Goal: Navigation & Orientation: Find specific page/section

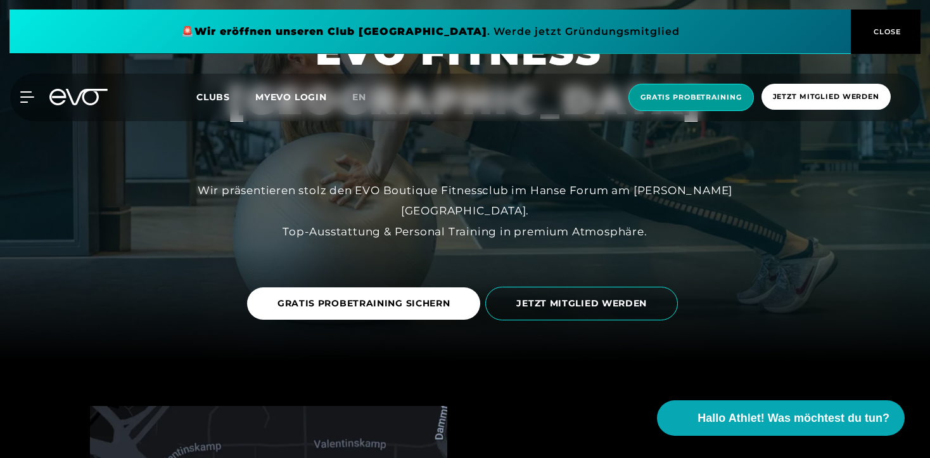
scroll to position [97, 0]
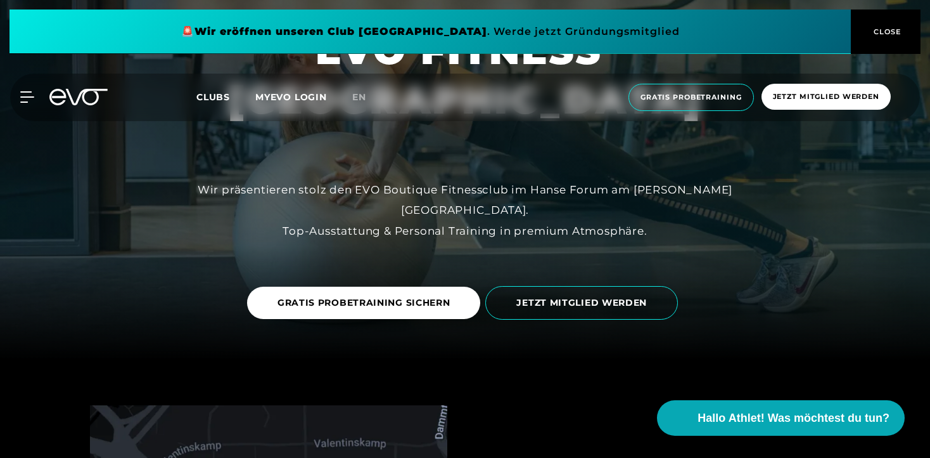
click at [869, 32] on span "CLOSE" at bounding box center [886, 31] width 70 height 11
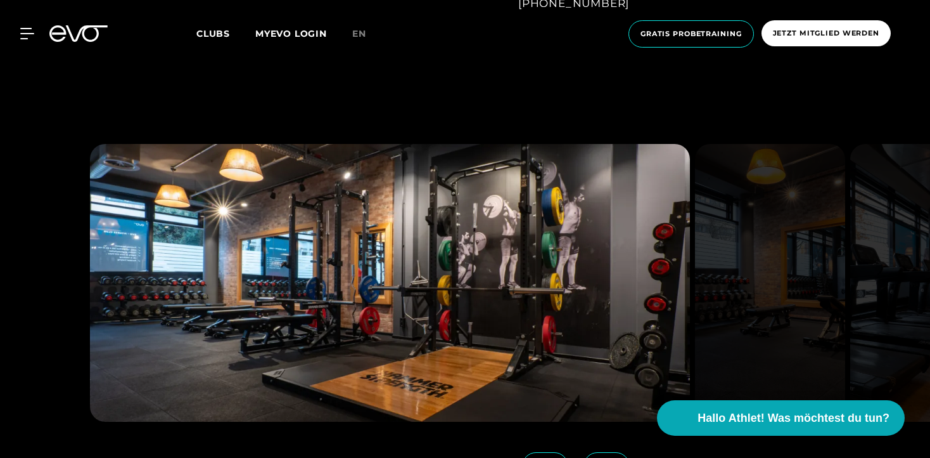
scroll to position [1114, 0]
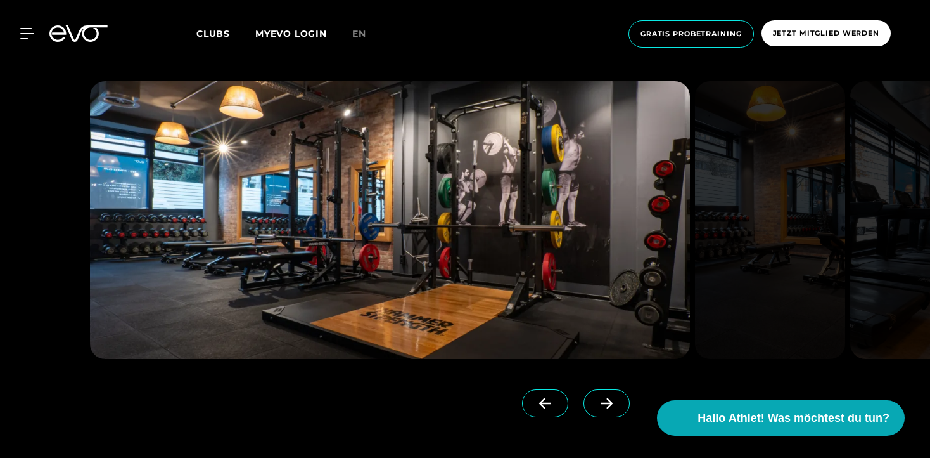
click at [601, 405] on icon at bounding box center [607, 403] width 12 height 11
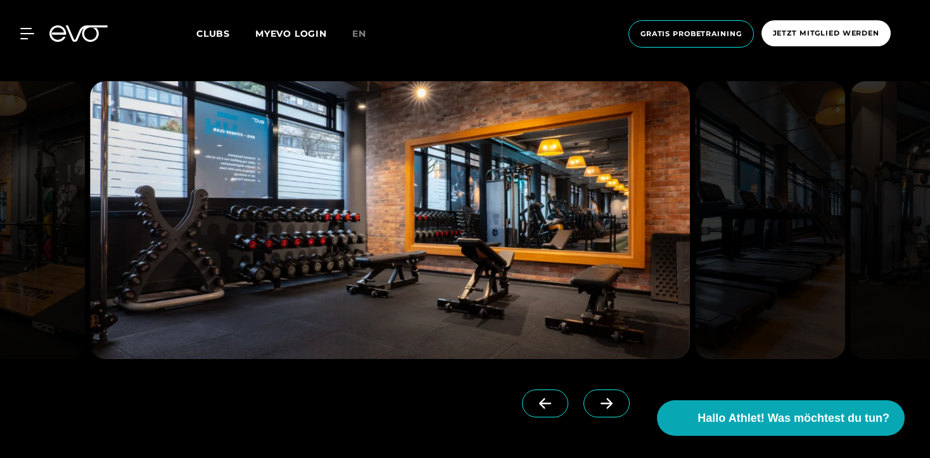
click at [601, 405] on icon at bounding box center [607, 403] width 12 height 11
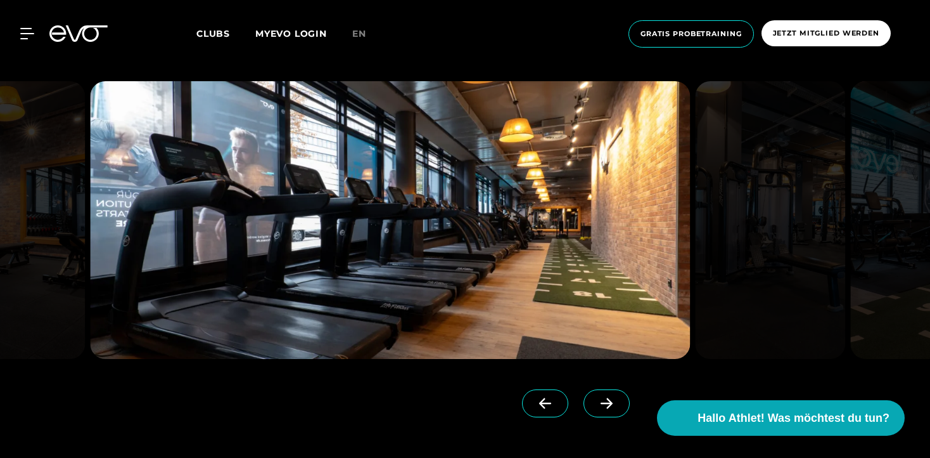
click at [601, 405] on icon at bounding box center [607, 403] width 12 height 11
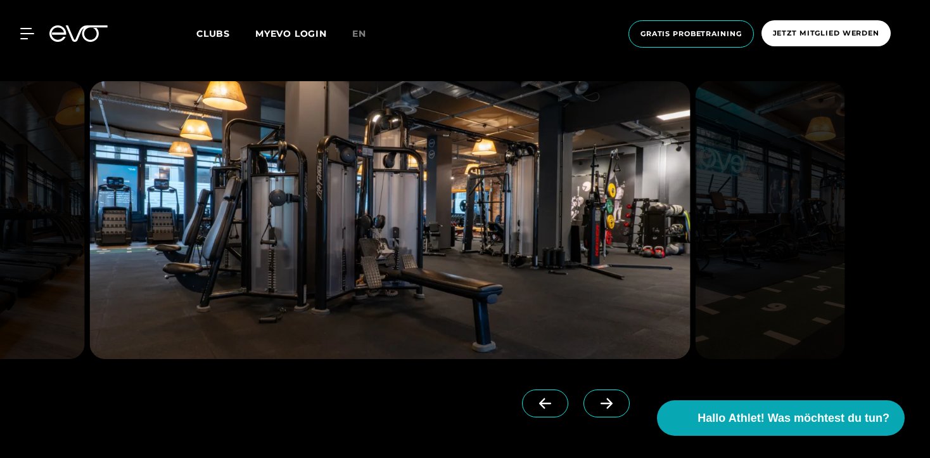
click at [596, 404] on icon at bounding box center [607, 402] width 22 height 11
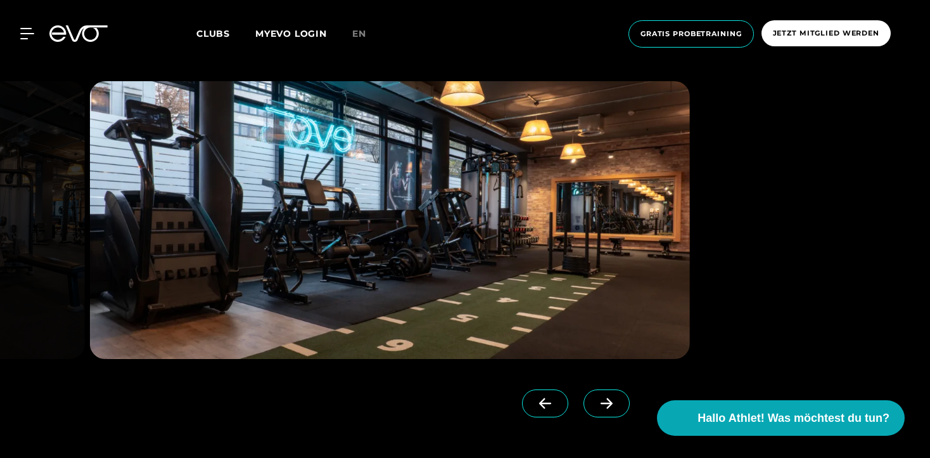
click at [598, 404] on icon at bounding box center [607, 402] width 22 height 11
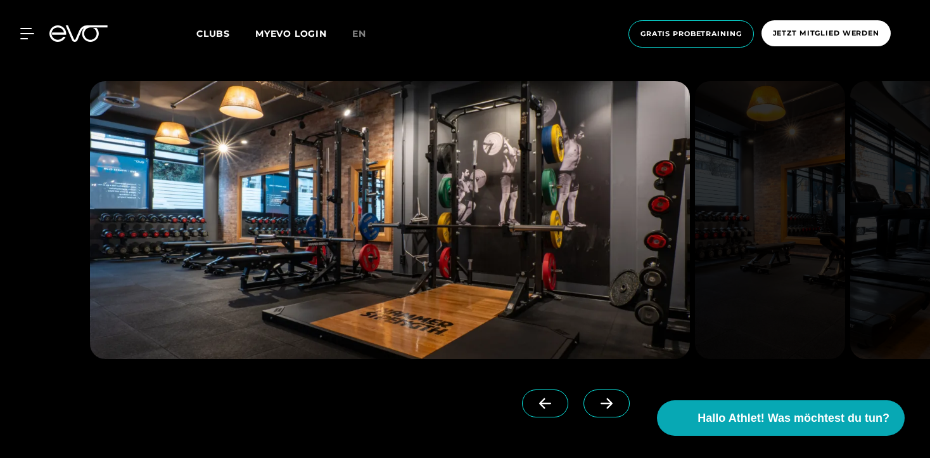
click at [598, 404] on icon at bounding box center [607, 402] width 22 height 11
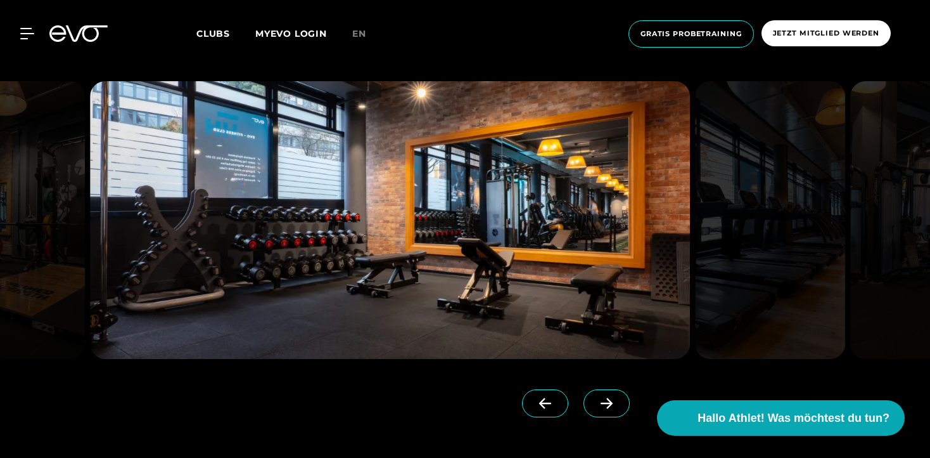
click at [598, 404] on icon at bounding box center [607, 402] width 22 height 11
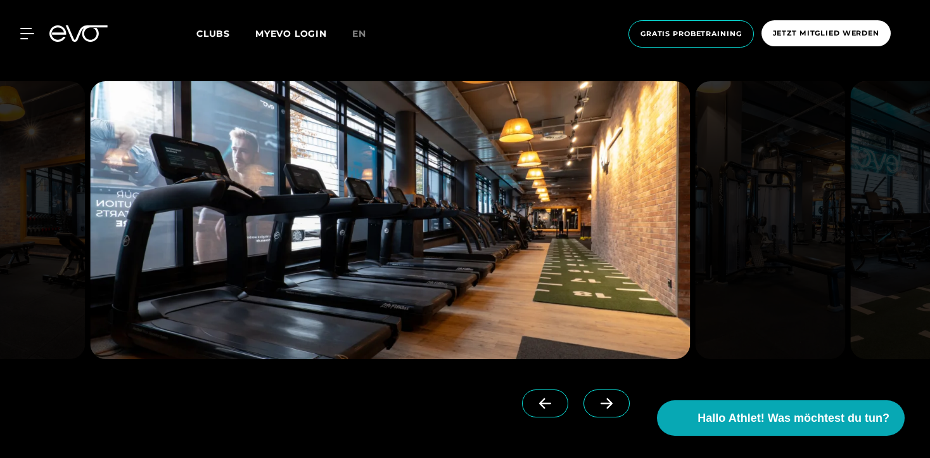
click at [598, 404] on icon at bounding box center [607, 402] width 22 height 11
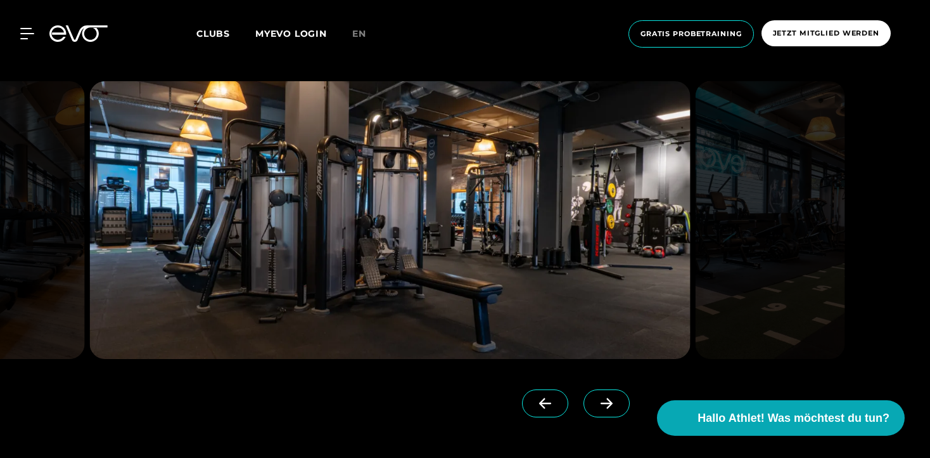
click at [212, 38] on span "Clubs" at bounding box center [213, 33] width 34 height 11
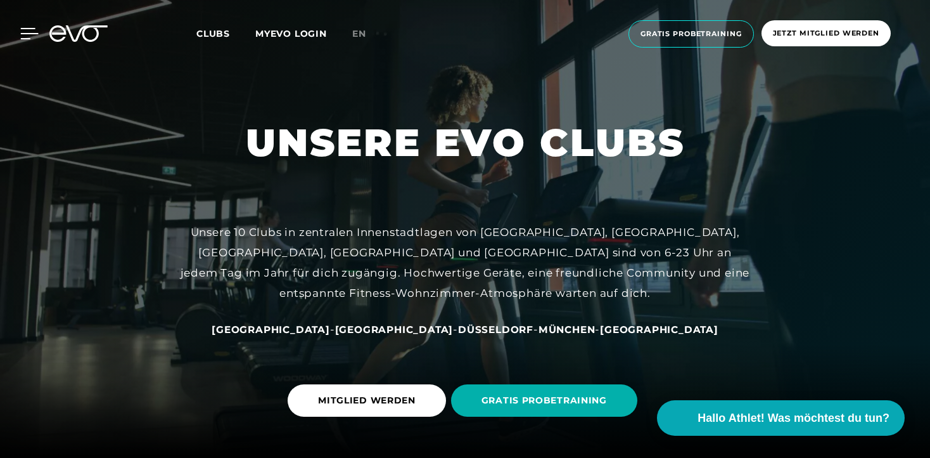
click at [31, 32] on icon at bounding box center [29, 33] width 18 height 11
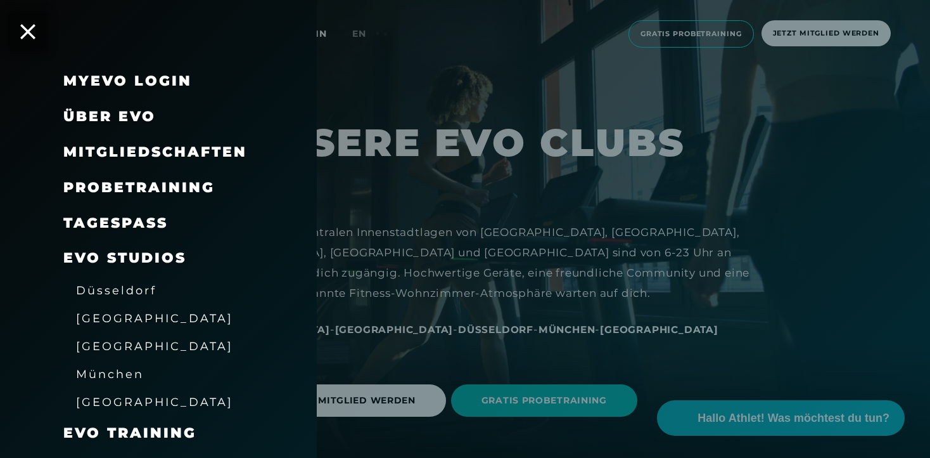
click at [31, 32] on icon at bounding box center [27, 31] width 15 height 15
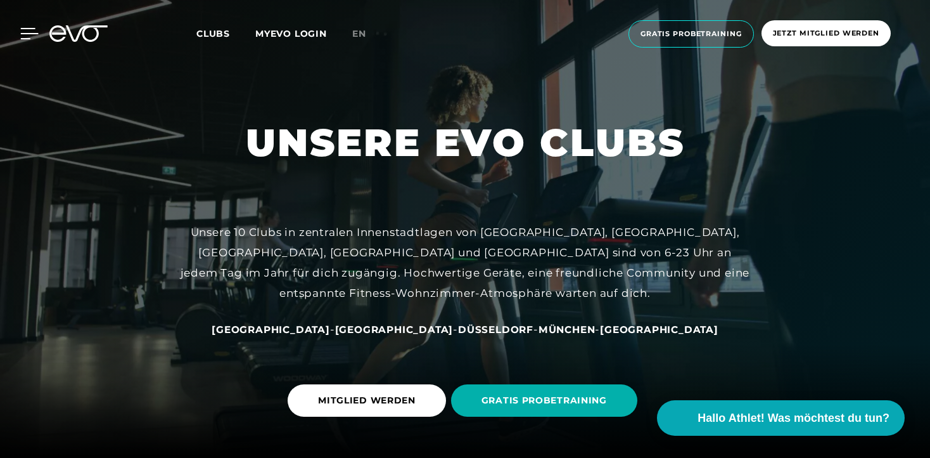
click at [31, 32] on icon at bounding box center [29, 33] width 18 height 11
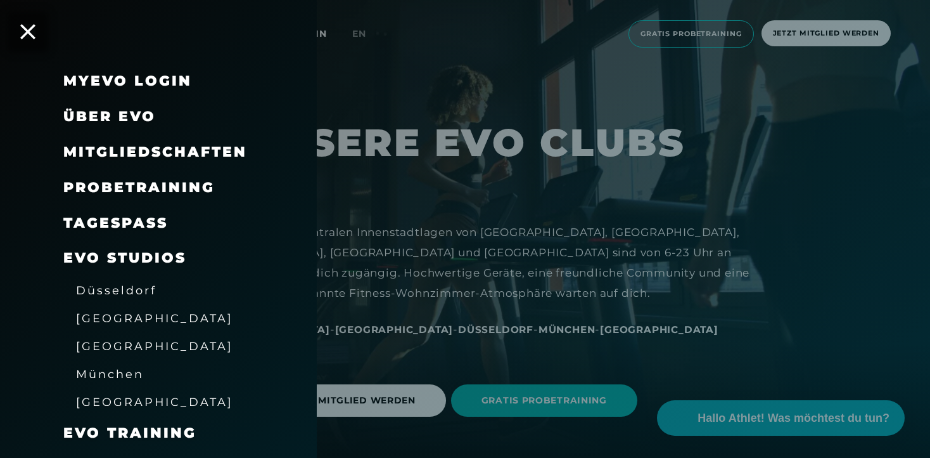
click at [115, 343] on span "[GEOGRAPHIC_DATA]" at bounding box center [154, 345] width 157 height 13
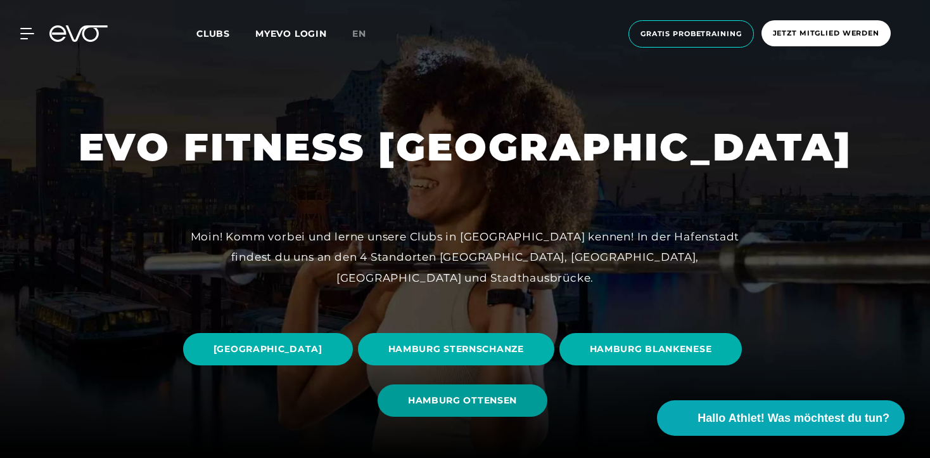
click at [506, 398] on span "HAMBURG OTTENSEN" at bounding box center [462, 400] width 109 height 13
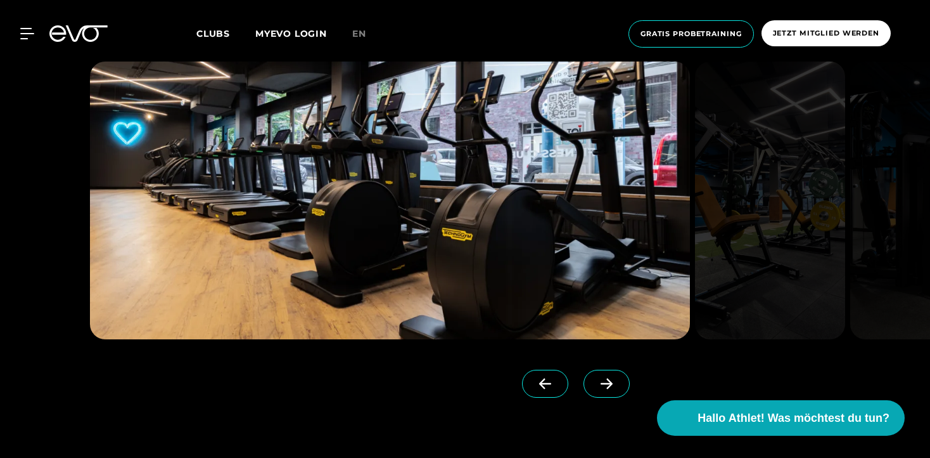
scroll to position [1162, 0]
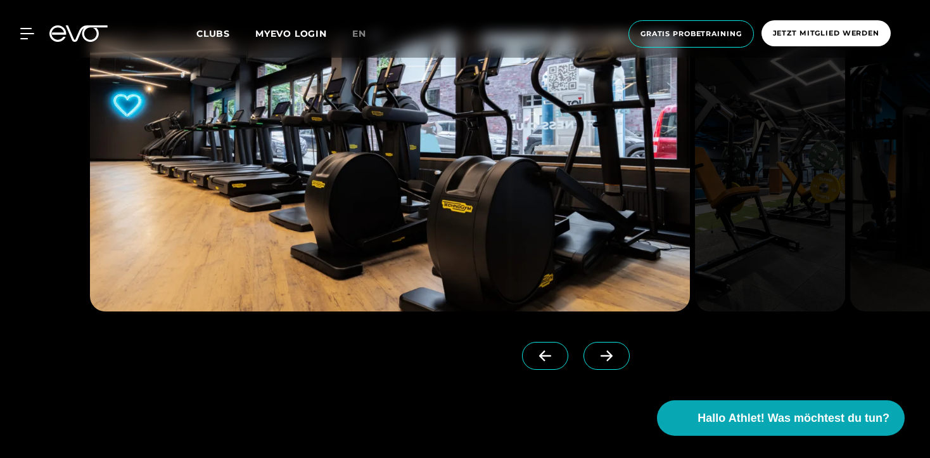
click at [418, 185] on img at bounding box center [390, 173] width 600 height 278
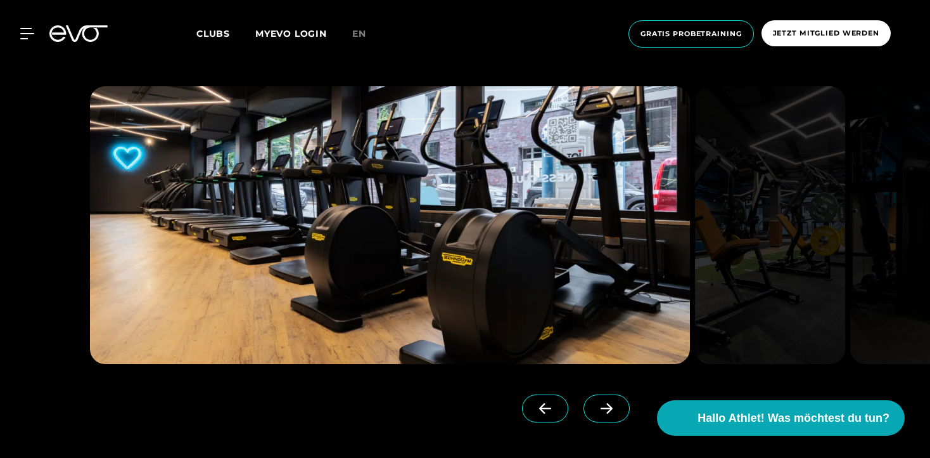
scroll to position [1102, 0]
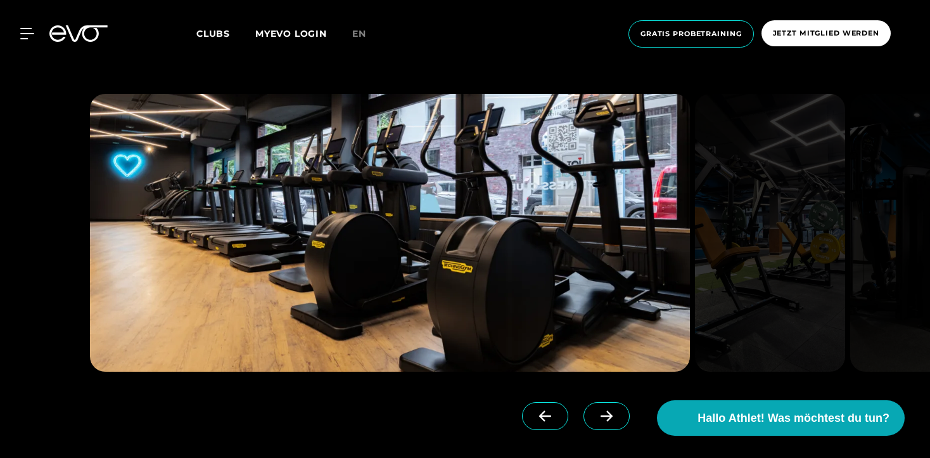
click at [596, 411] on icon at bounding box center [607, 415] width 22 height 11
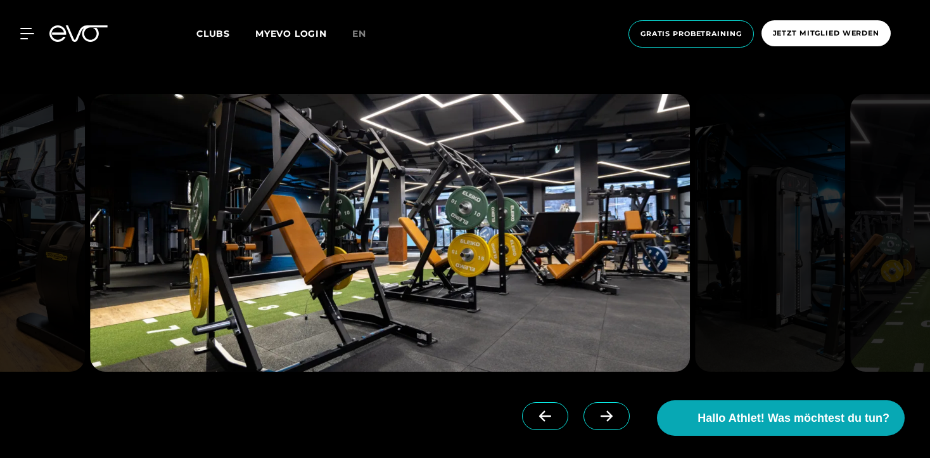
click at [596, 411] on icon at bounding box center [607, 415] width 22 height 11
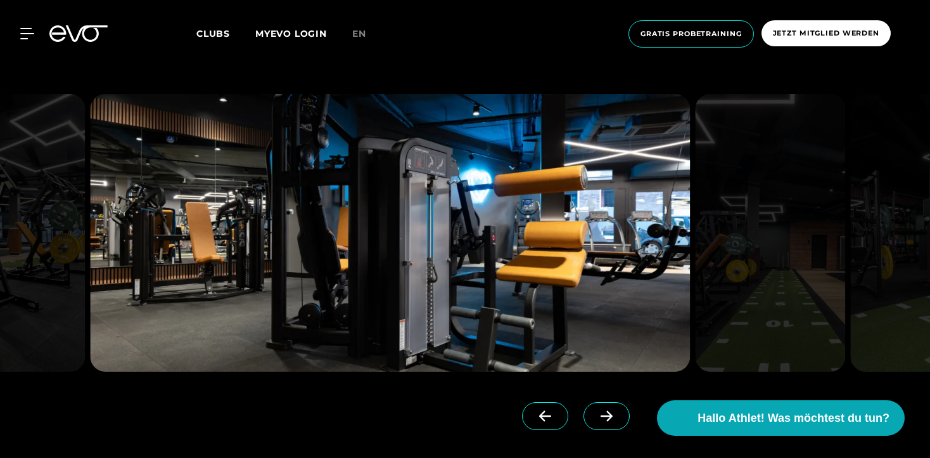
click at [596, 411] on icon at bounding box center [607, 415] width 22 height 11
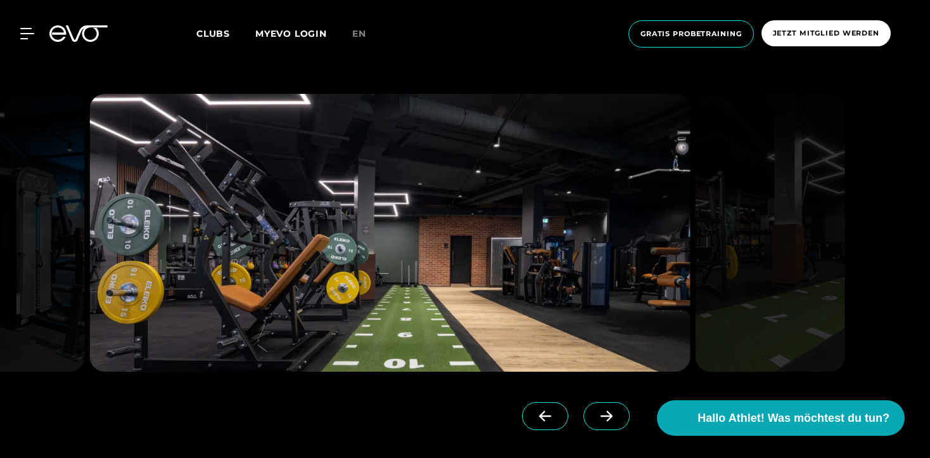
click at [596, 411] on icon at bounding box center [607, 415] width 22 height 11
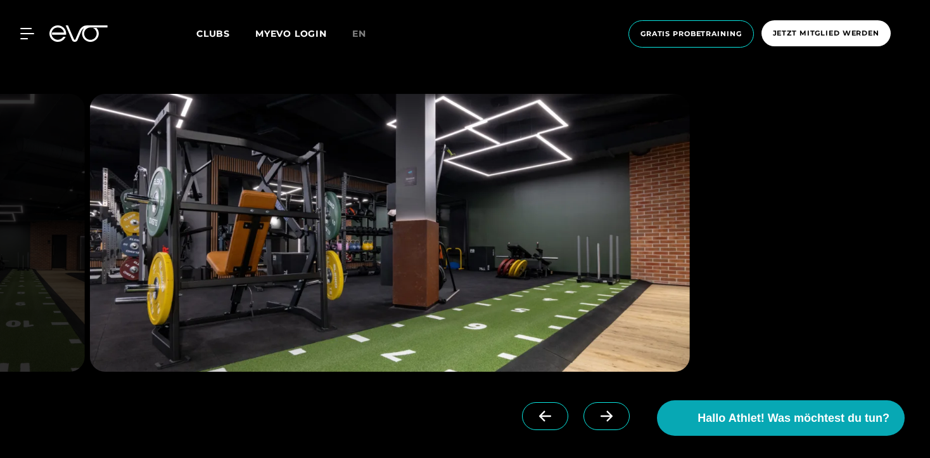
click at [596, 411] on icon at bounding box center [607, 415] width 22 height 11
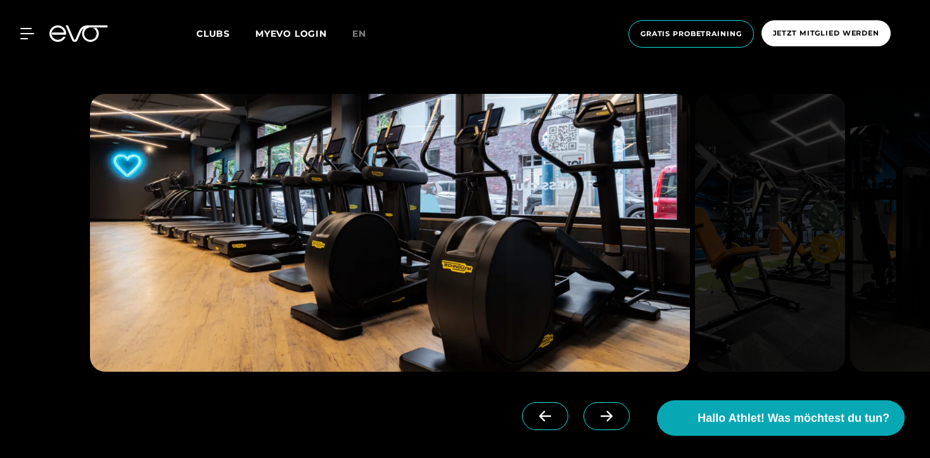
click at [596, 411] on icon at bounding box center [607, 415] width 22 height 11
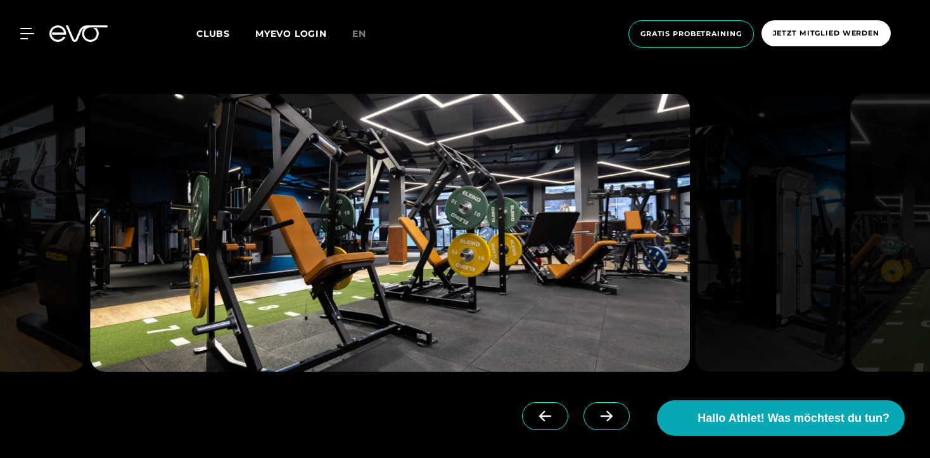
click at [596, 411] on icon at bounding box center [607, 415] width 22 height 11
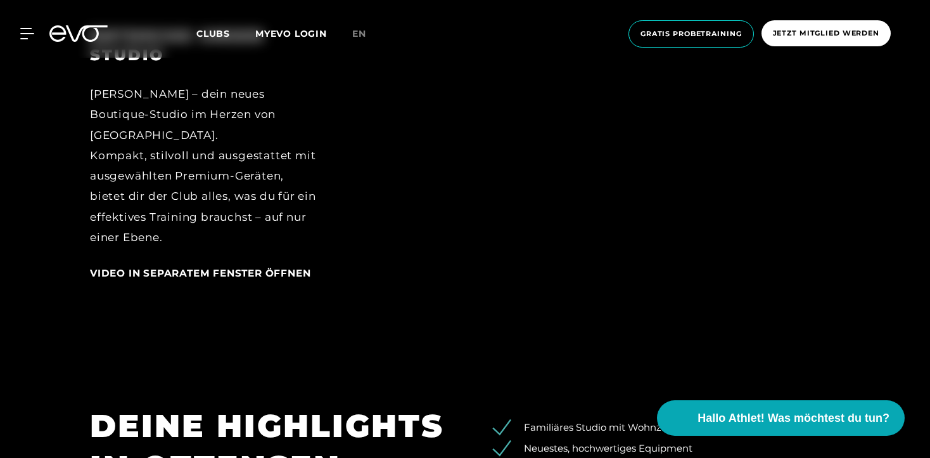
scroll to position [1623, 0]
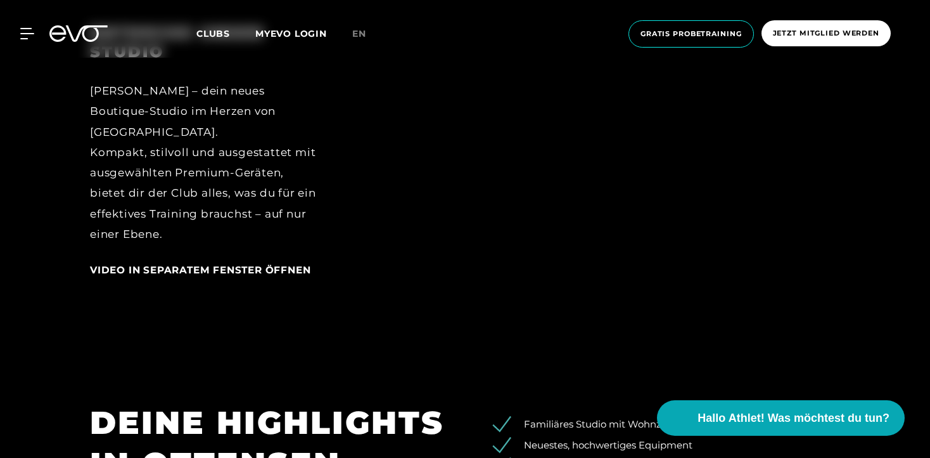
click at [252, 264] on span "Video in separatem Fenster öffnen" at bounding box center [200, 270] width 221 height 12
